Goal: Use online tool/utility: Utilize a website feature to perform a specific function

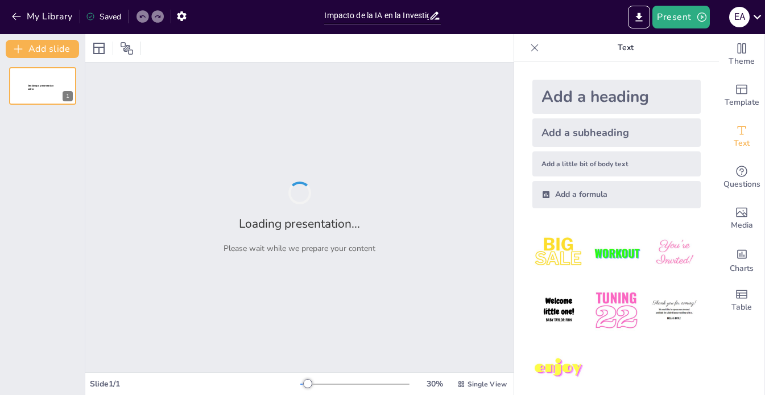
type input "Impacto de la IA en la Investigación Académica: Herramientas y Desafíos"
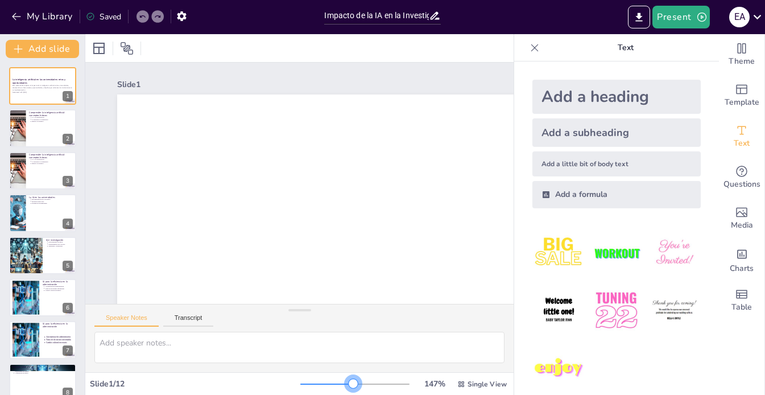
drag, startPoint x: 301, startPoint y: 380, endPoint x: 317, endPoint y: 382, distance: 16.6
click at [317, 382] on div at bounding box center [354, 383] width 109 height 9
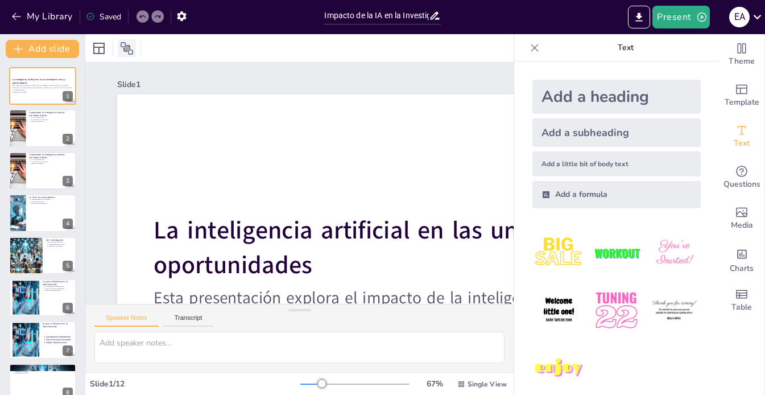
click at [130, 51] on icon at bounding box center [127, 49] width 14 height 14
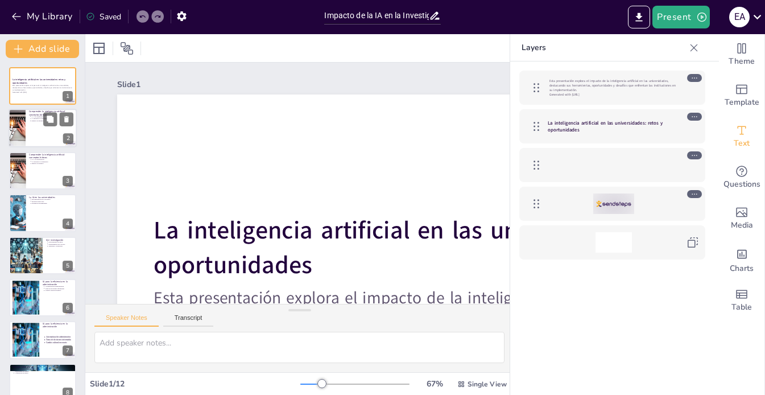
click at [28, 118] on div at bounding box center [43, 128] width 68 height 39
type textarea "La clasificación de la inteligencia artificial en IA estrecha y IA general es f…"
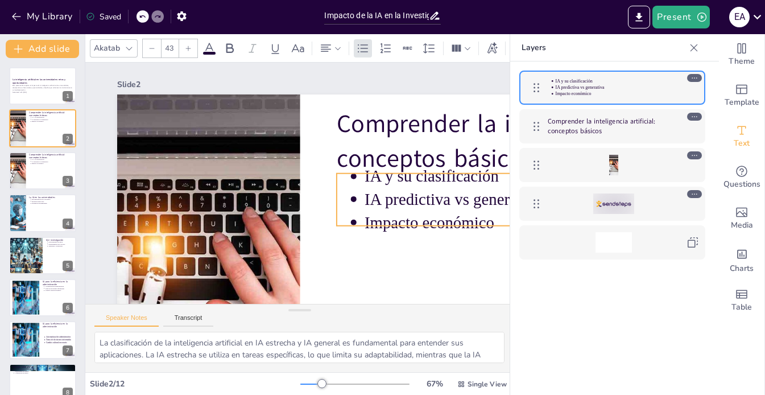
click at [413, 184] on p "IA y su clasificación" at bounding box center [583, 236] width 442 height 115
click at [611, 165] on div at bounding box center [613, 165] width 31 height 20
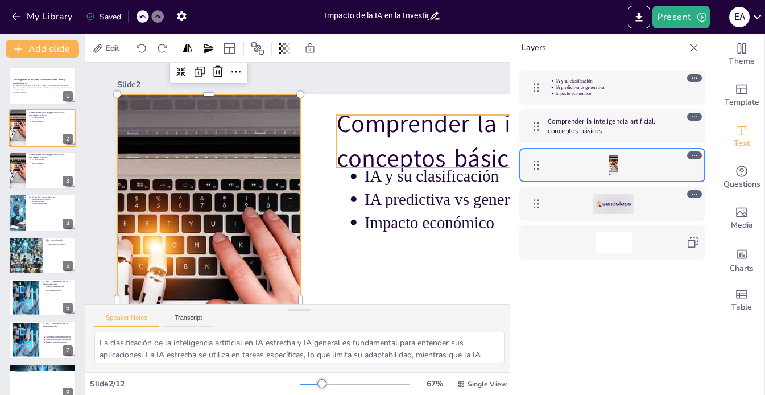
click at [559, 130] on p "Comprender la inteligencia artificial: conceptos básicos" at bounding box center [613, 126] width 131 height 19
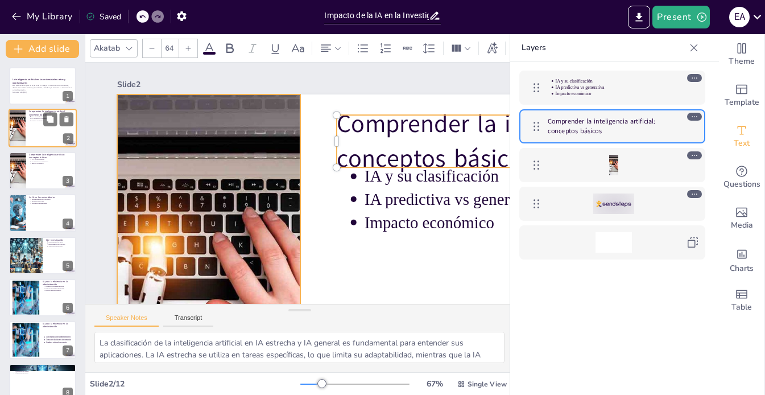
click at [24, 135] on div at bounding box center [17, 128] width 58 height 39
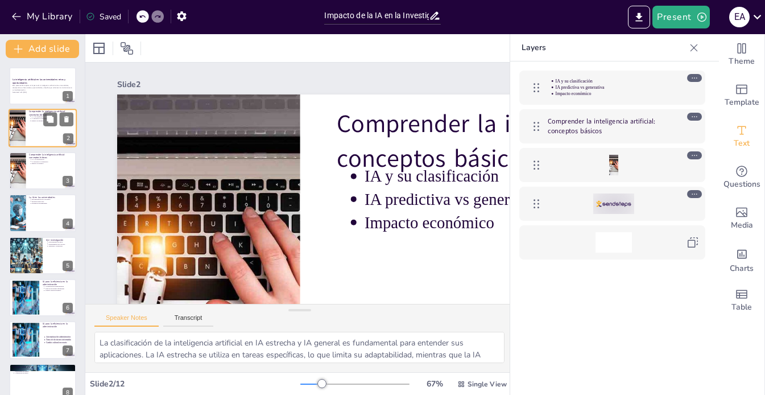
scroll to position [117, 0]
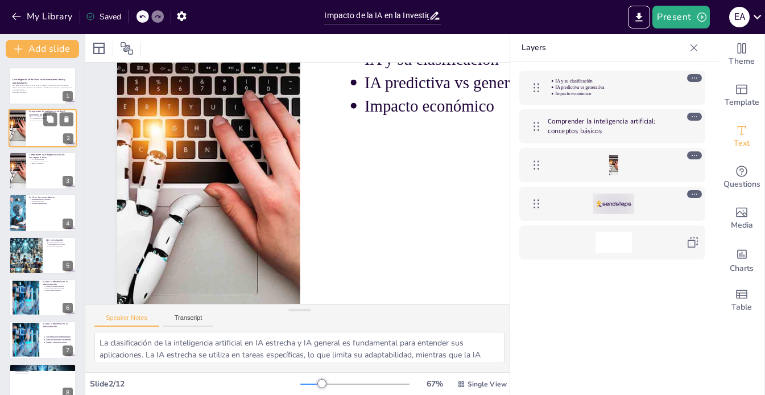
click at [24, 135] on div at bounding box center [17, 128] width 58 height 39
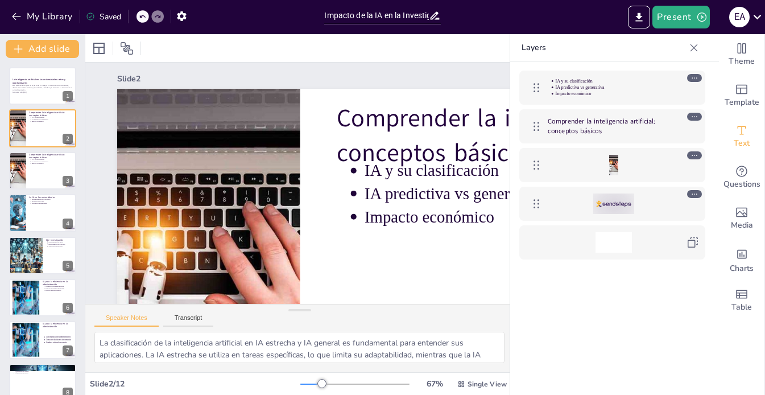
scroll to position [0, 0]
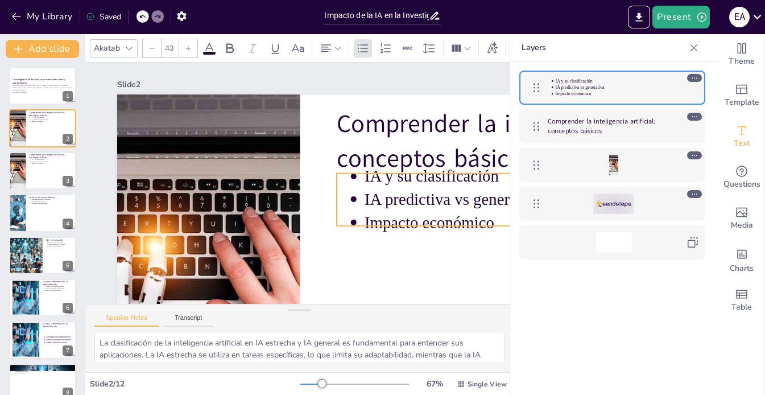
click at [421, 180] on p "IA y su clasificación" at bounding box center [583, 237] width 442 height 116
click at [421, 186] on p "IA y su clasificación" at bounding box center [576, 266] width 433 height 160
click at [540, 90] on icon at bounding box center [536, 88] width 14 height 14
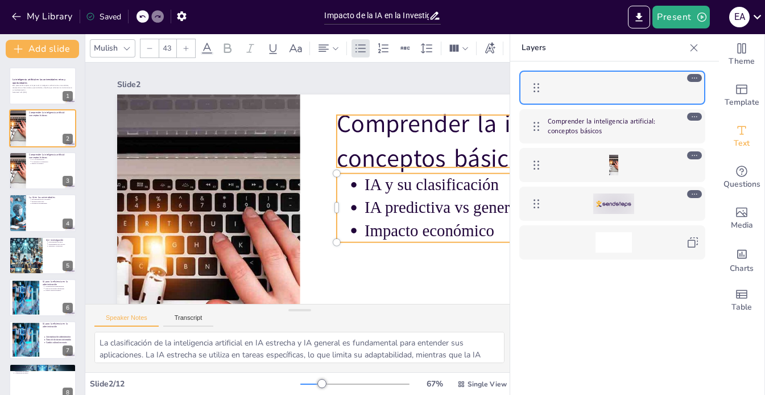
click at [627, 127] on p "Comprender la inteligencia artificial: conceptos básicos" at bounding box center [613, 126] width 131 height 19
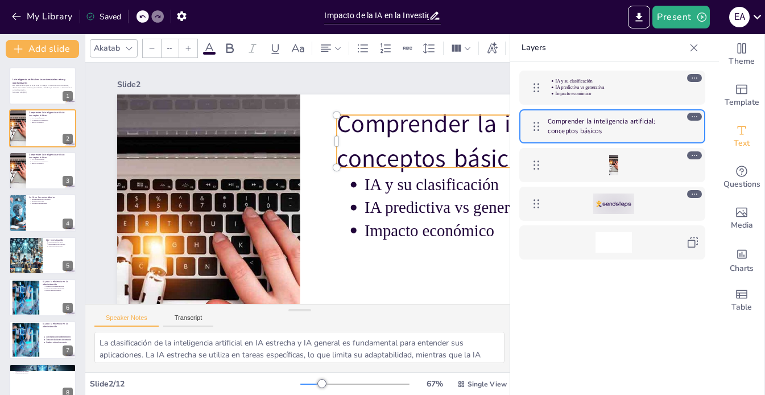
type input "64"
click at [696, 117] on icon at bounding box center [694, 117] width 8 height 8
click at [193, 316] on button "Transcript" at bounding box center [188, 320] width 51 height 13
click at [696, 115] on icon at bounding box center [694, 117] width 8 height 8
click at [686, 14] on button "Present" at bounding box center [680, 17] width 57 height 23
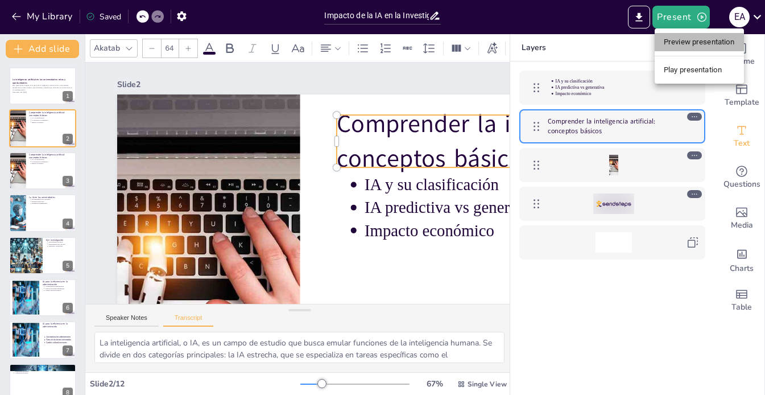
click at [710, 42] on li "Preview presentation" at bounding box center [698, 42] width 89 height 18
